Goal: Information Seeking & Learning: Check status

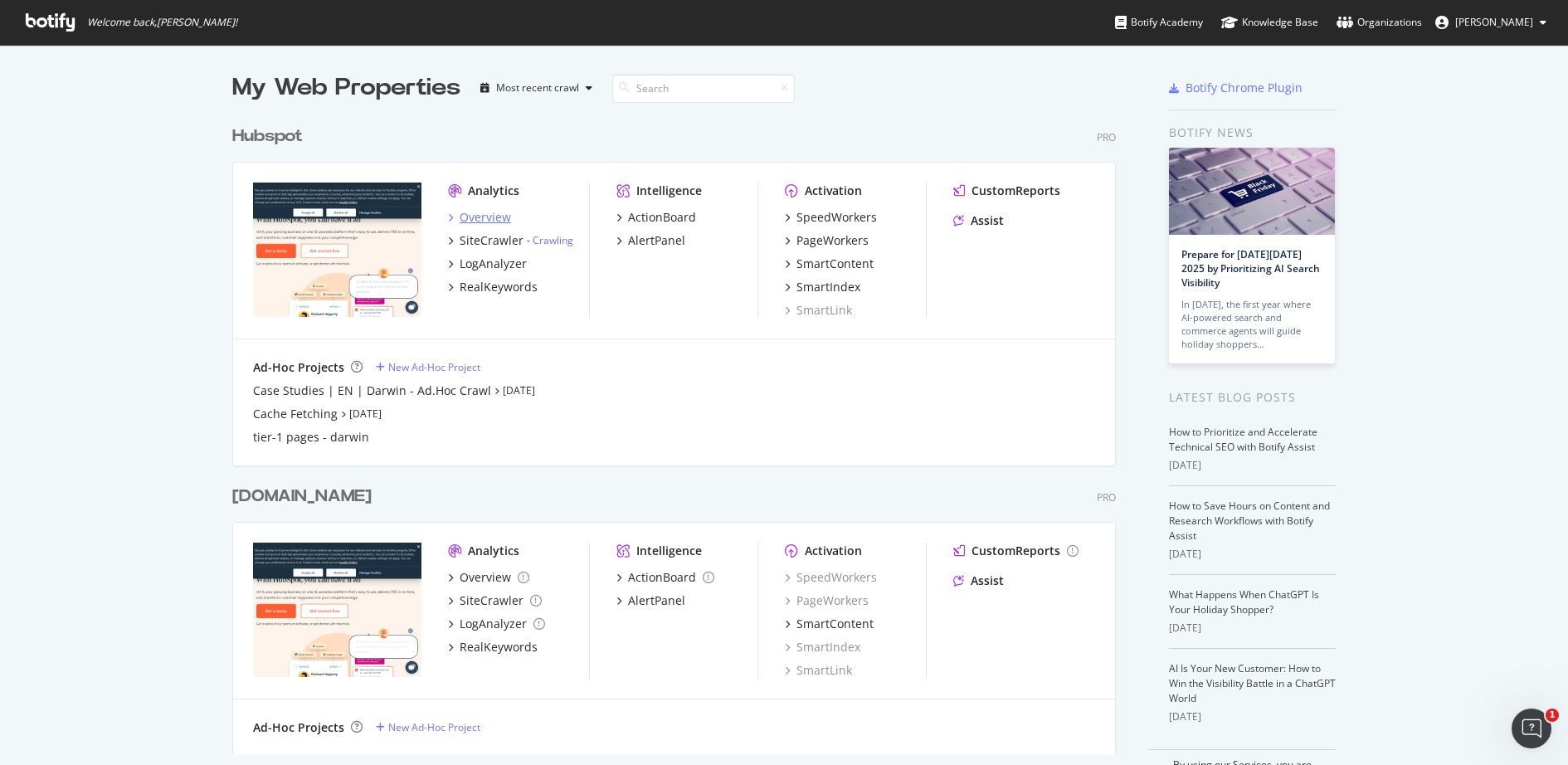
click at [484, 222] on div "Overview" at bounding box center [486, 217] width 52 height 17
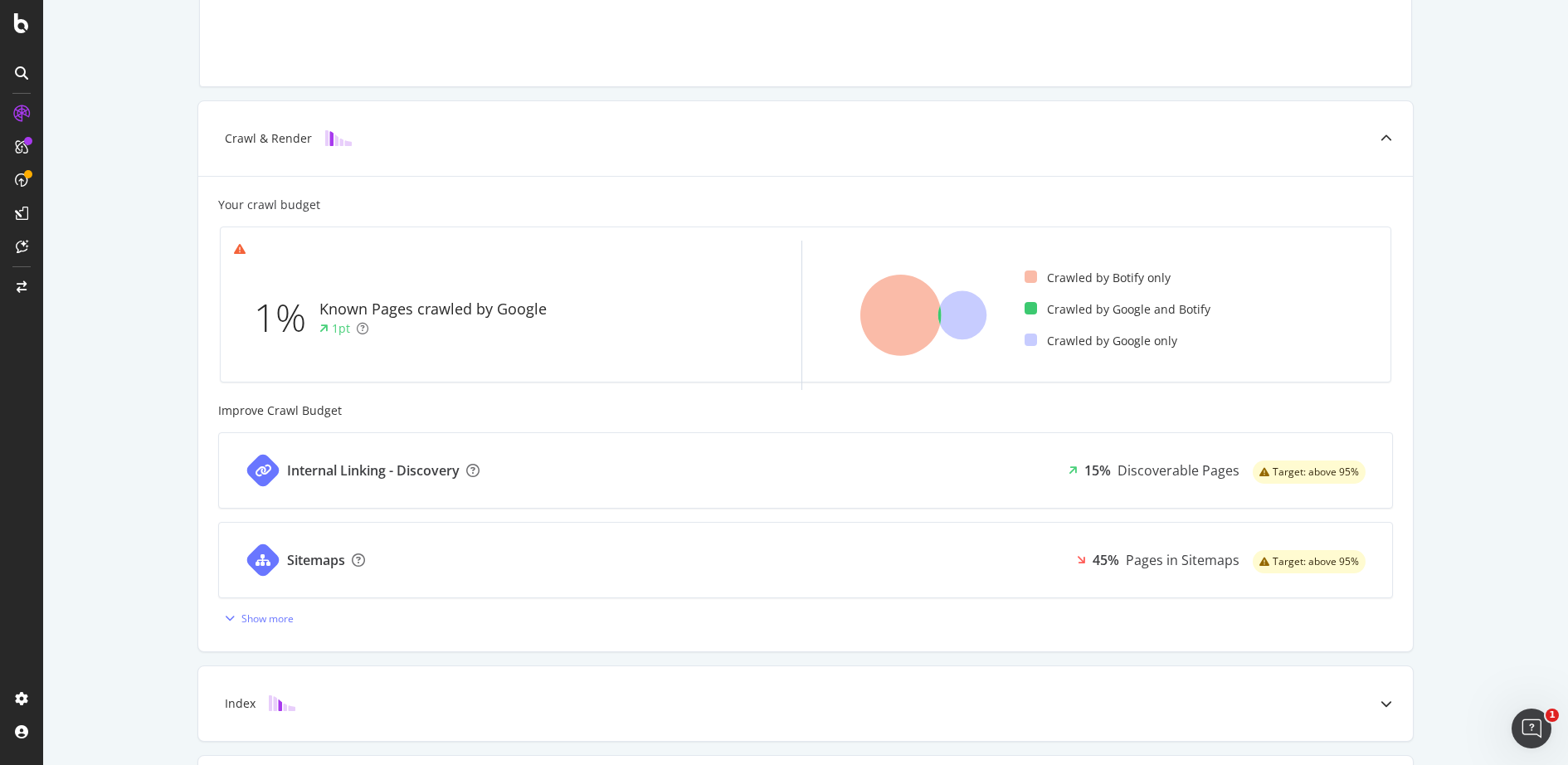
scroll to position [432, 0]
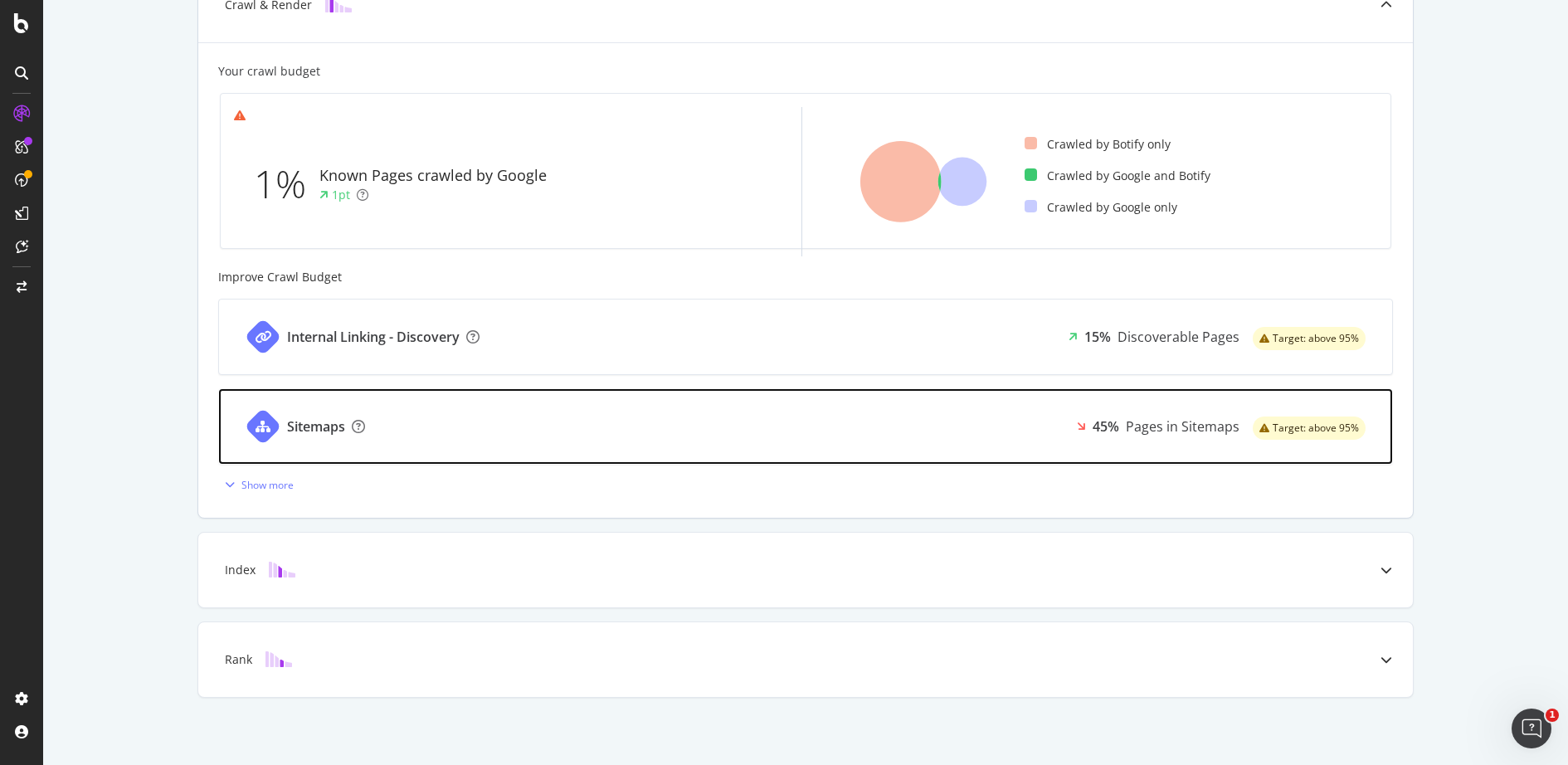
click at [887, 431] on div "Sitemaps 45% Pages in Sitemaps Target: above 95%" at bounding box center [805, 426] width 1173 height 74
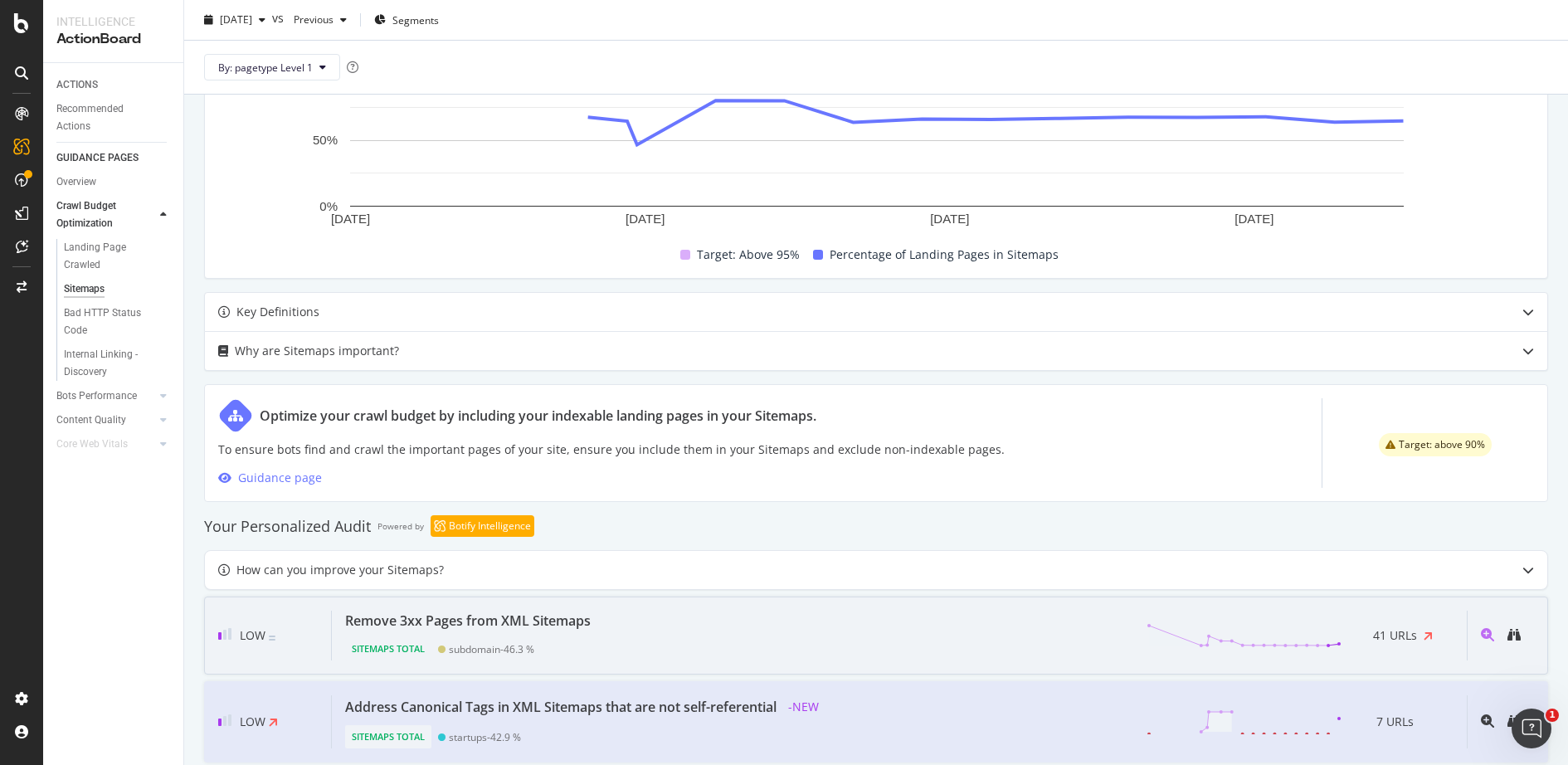
scroll to position [569, 0]
